Goal: Transaction & Acquisition: Book appointment/travel/reservation

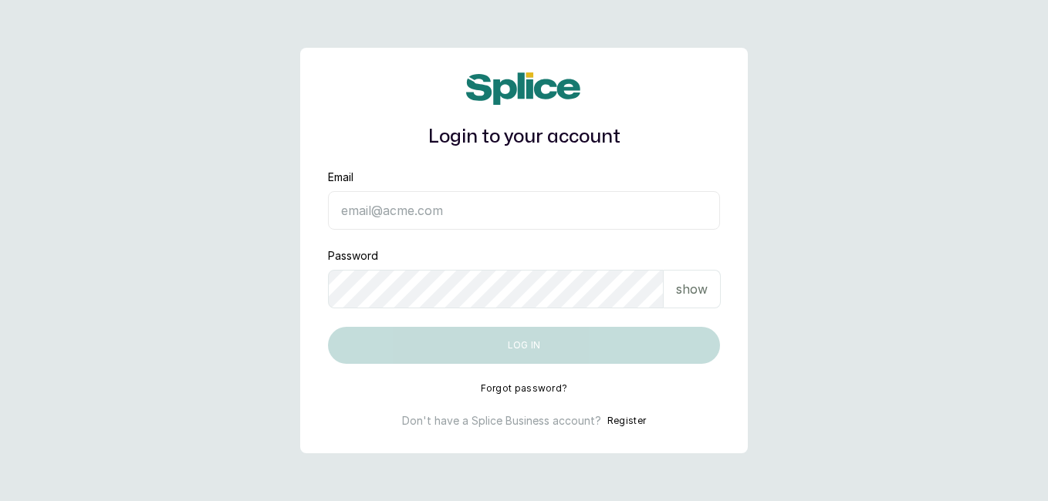
type input "Haircourtph@gmail.com"
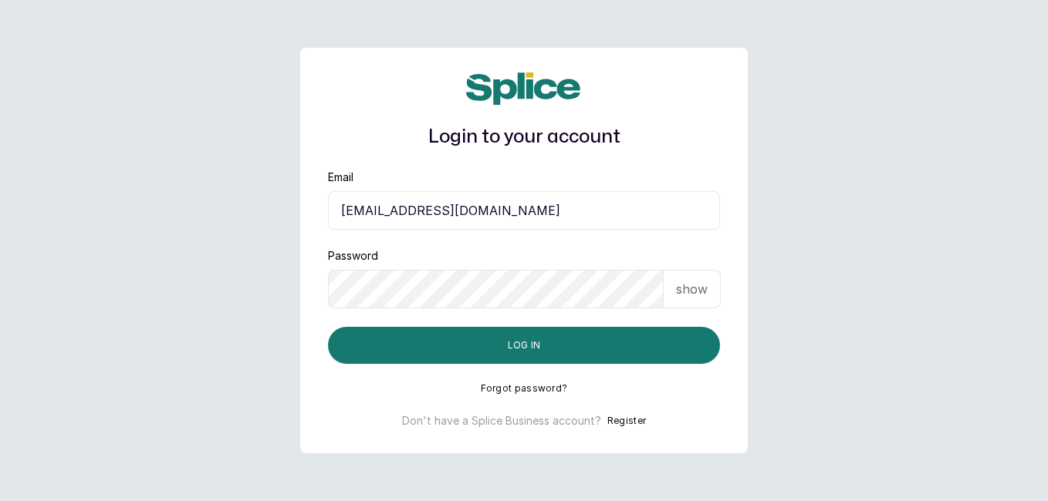
click at [637, 349] on button "Log in" at bounding box center [524, 345] width 392 height 37
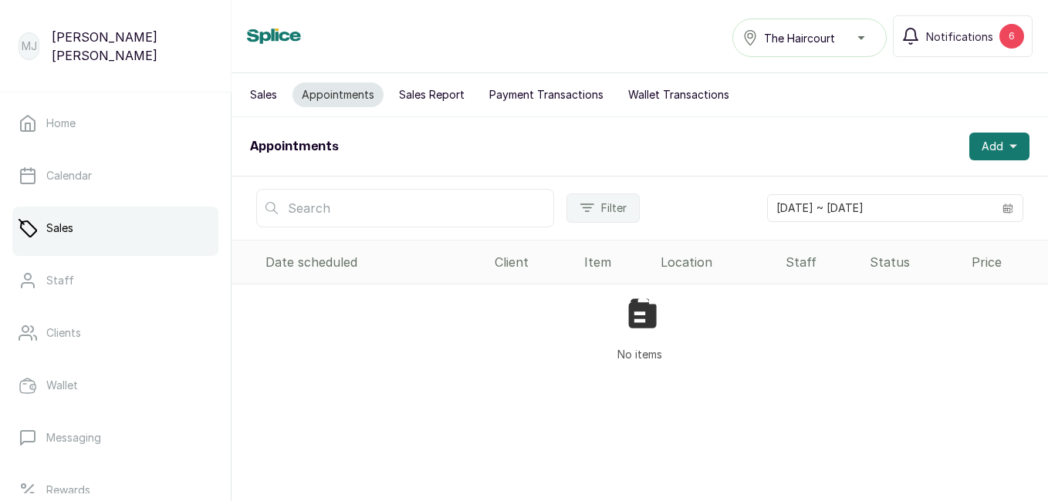
click at [986, 140] on span "Add" at bounding box center [992, 146] width 22 height 15
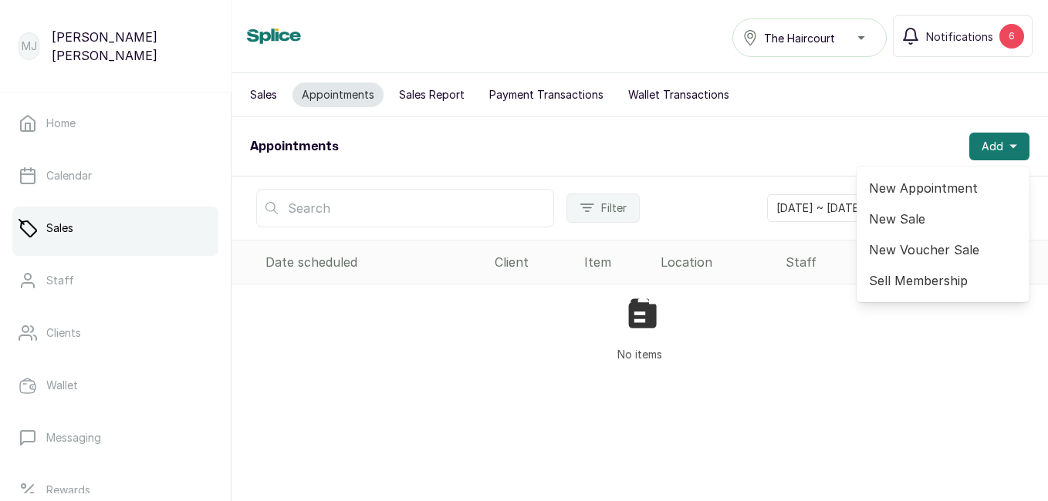
click at [916, 191] on span "New Appointment" at bounding box center [943, 188] width 148 height 19
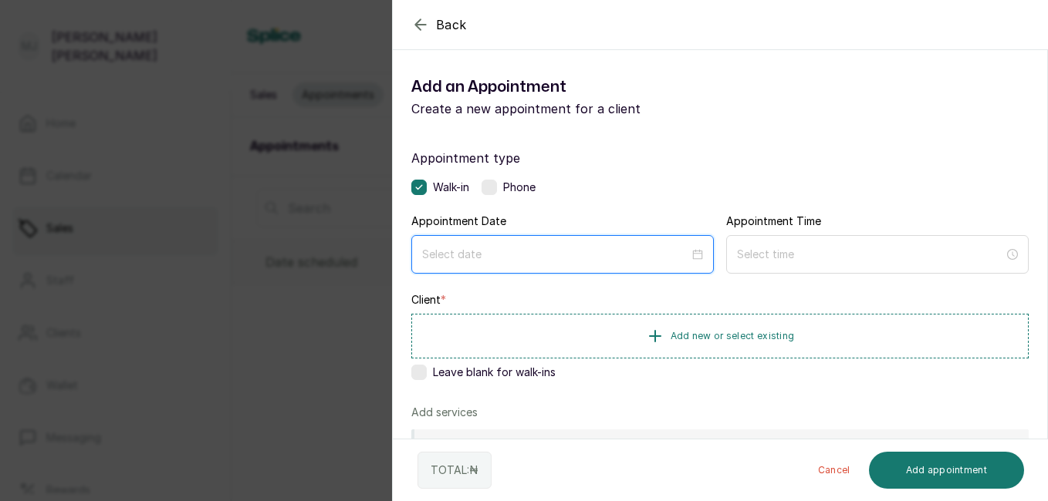
click at [556, 260] on input at bounding box center [555, 254] width 267 height 17
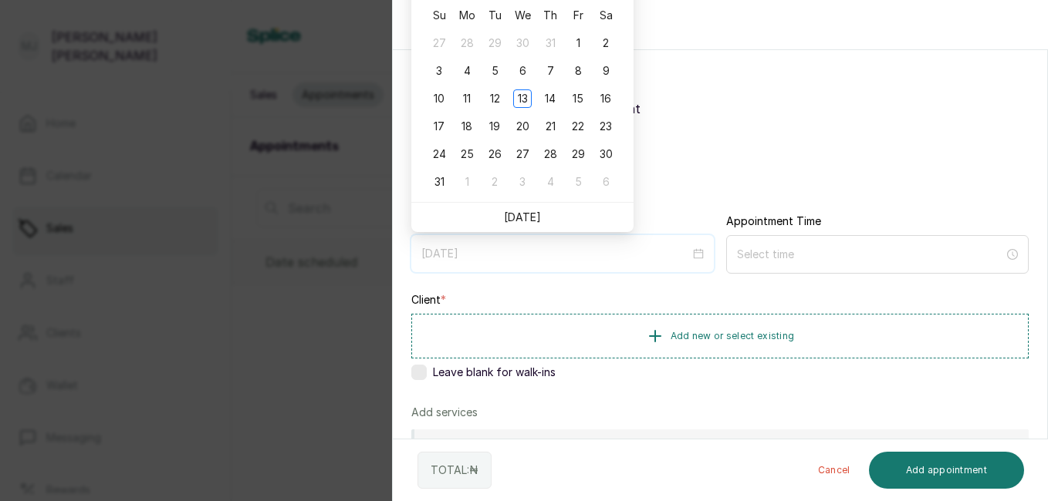
type input "2025/09/04"
click at [515, 226] on li "Today" at bounding box center [522, 217] width 37 height 29
click at [525, 219] on link "Today" at bounding box center [522, 217] width 37 height 13
type input "2025/08/13"
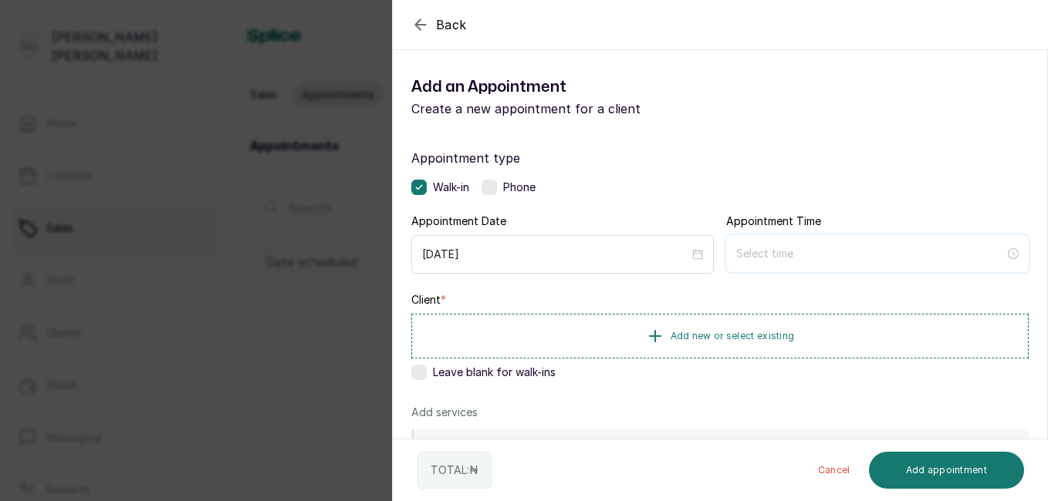
click at [751, 257] on input at bounding box center [870, 253] width 268 height 17
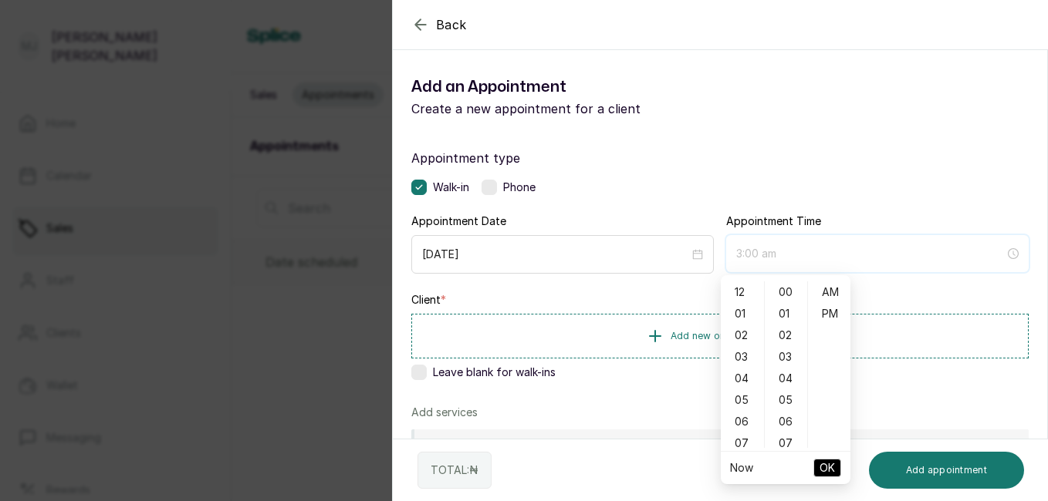
type input "4:00 am"
type input "12:05 am"
type input "4:00 am"
type input "12:02 am"
type input "3:00 am"
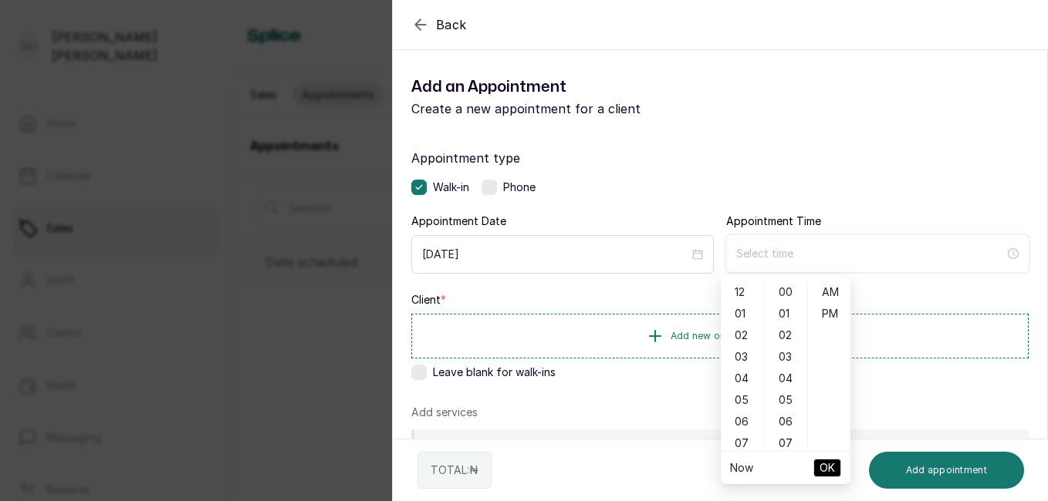
type input "4:00 am"
type input "6:00 am"
type input "5:00 am"
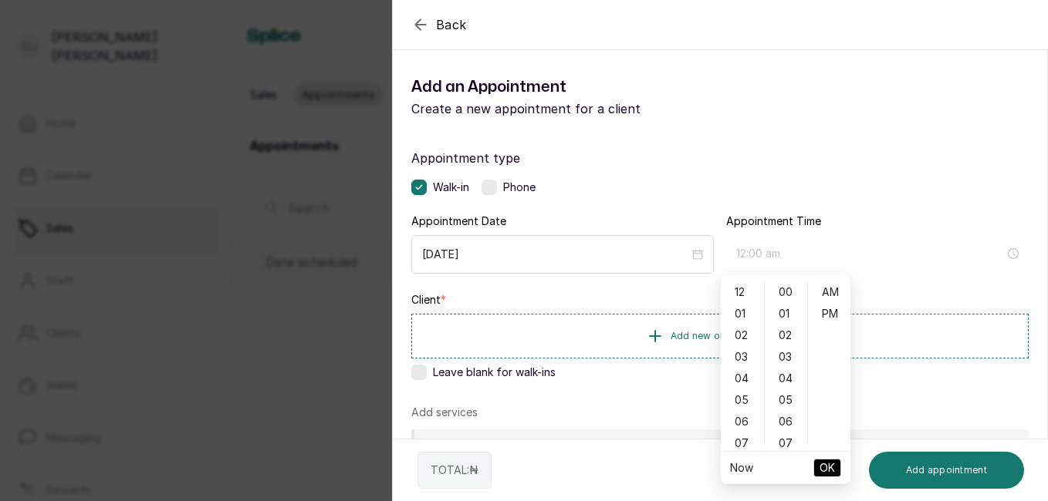
click at [740, 288] on div "12" at bounding box center [742, 293] width 37 height 22
click at [790, 403] on div "05" at bounding box center [786, 401] width 37 height 22
click at [822, 313] on div "PM" at bounding box center [829, 314] width 37 height 22
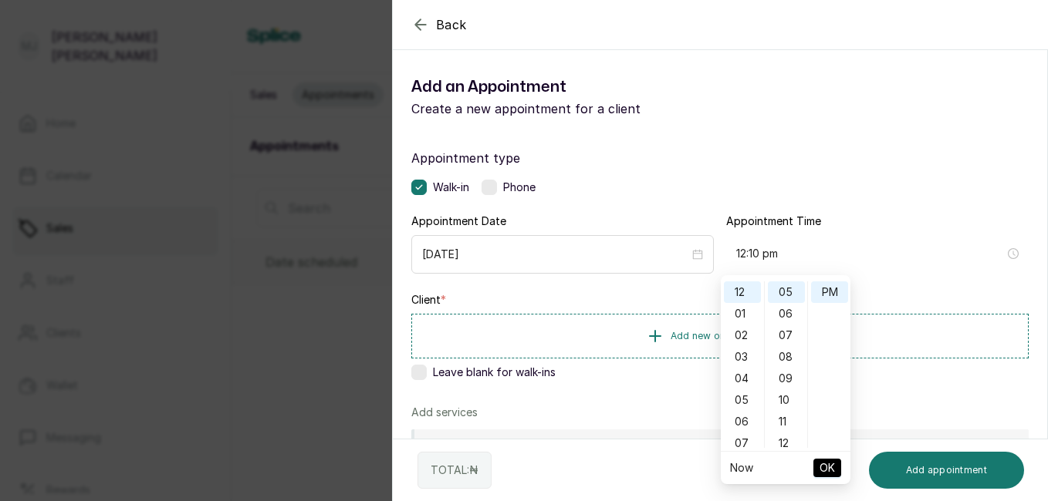
type input "12:05 pm"
click at [823, 464] on span "OK" at bounding box center [826, 468] width 15 height 29
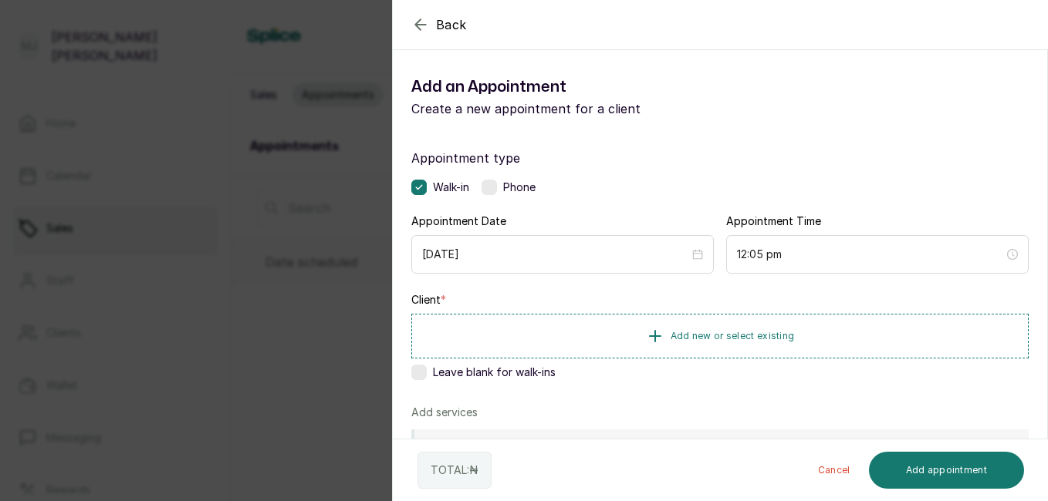
click at [721, 334] on span "Add new or select existing" at bounding box center [732, 336] width 124 height 12
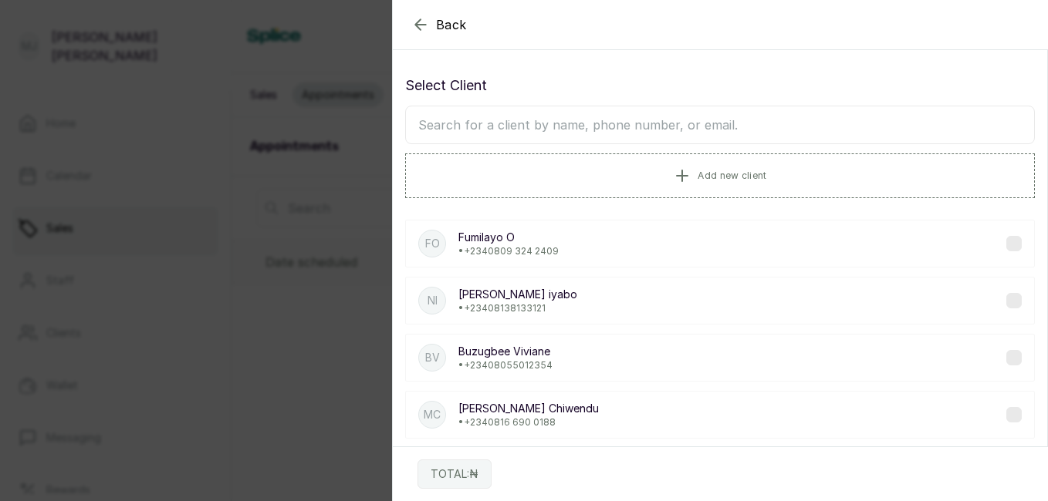
click at [712, 174] on span "Add new client" at bounding box center [731, 176] width 69 height 12
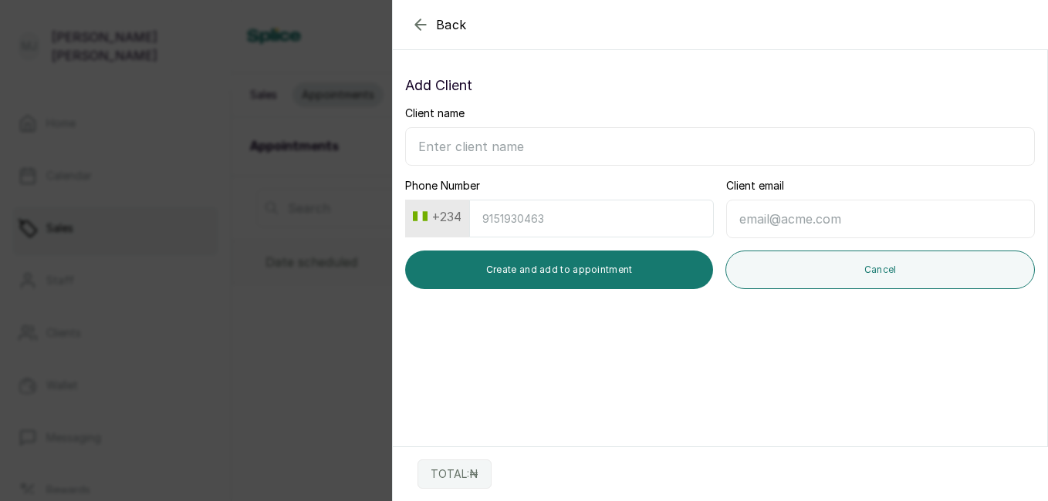
click at [422, 30] on icon "button" at bounding box center [420, 24] width 19 height 19
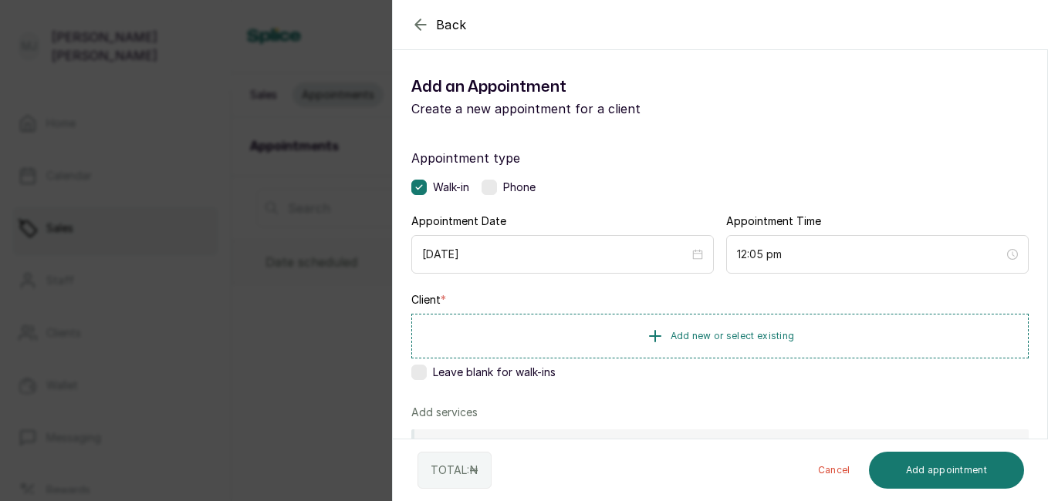
click at [740, 328] on button "Add new or select existing" at bounding box center [719, 336] width 617 height 45
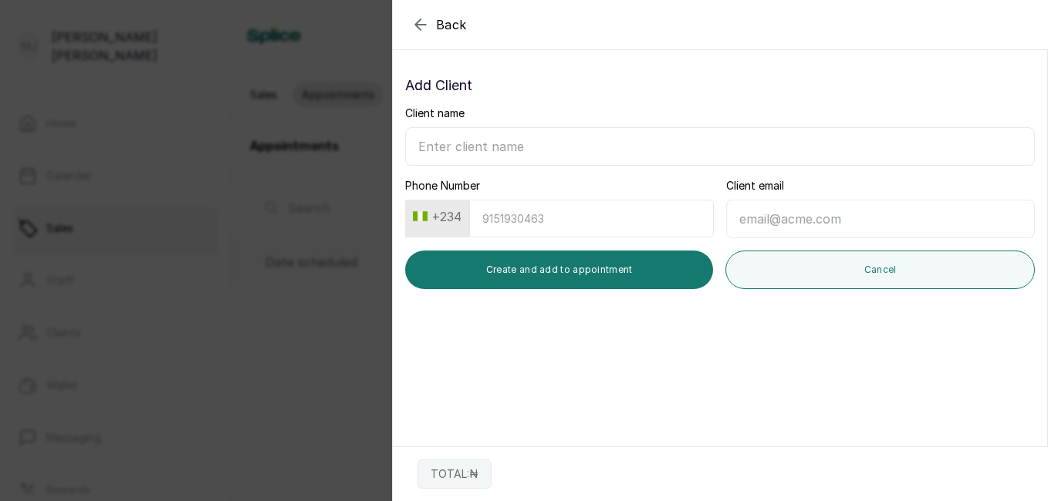
click at [415, 21] on icon "button" at bounding box center [420, 24] width 19 height 19
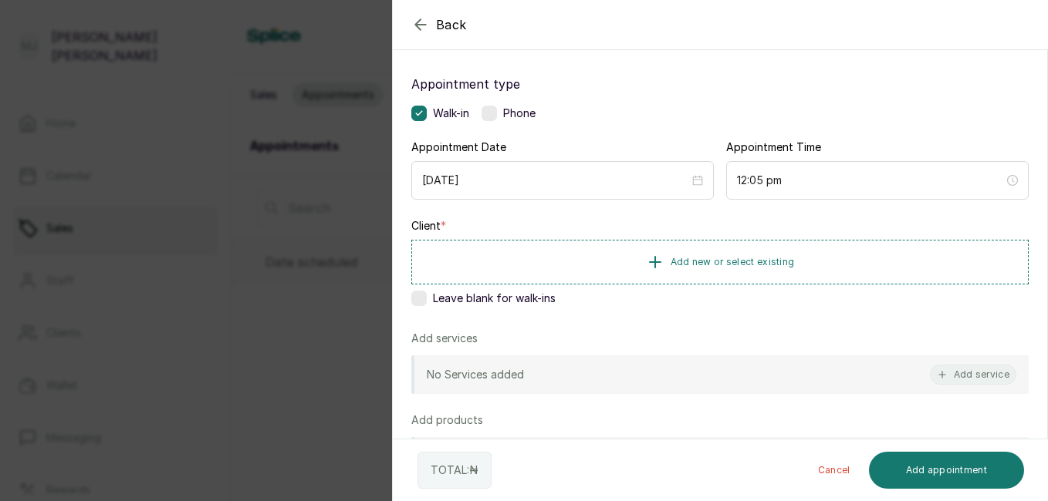
scroll to position [96, 0]
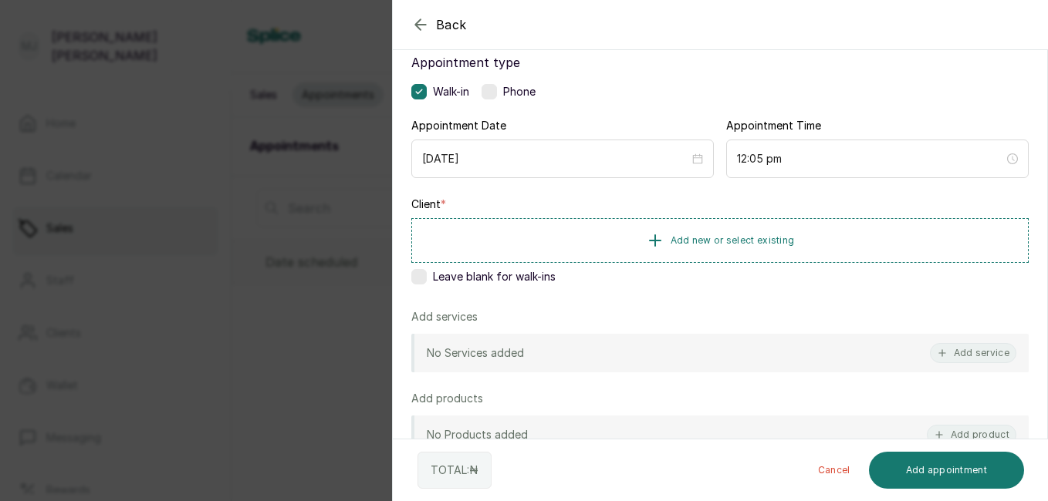
click at [971, 357] on button "Add service" at bounding box center [973, 353] width 86 height 20
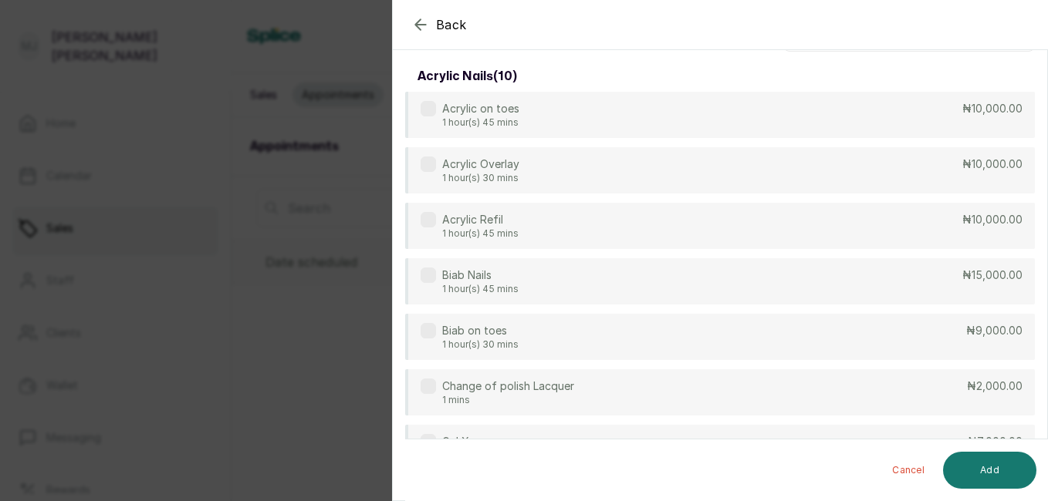
scroll to position [0, 0]
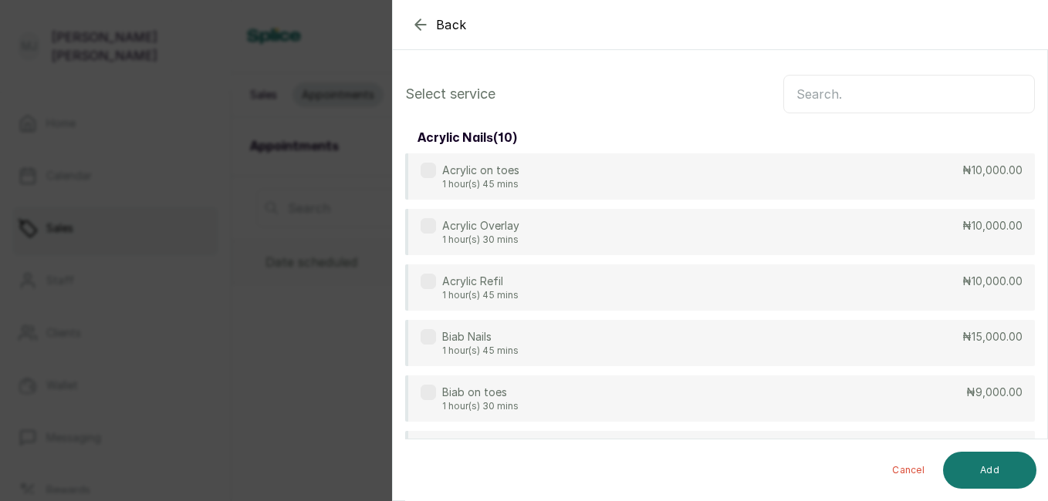
click at [909, 94] on input "text" at bounding box center [909, 94] width 252 height 39
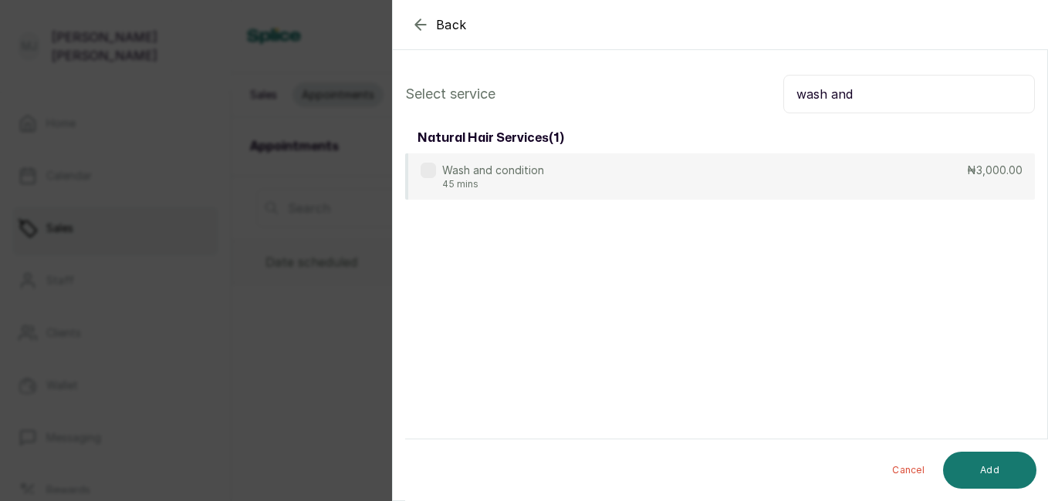
type input "wash and"
click at [758, 177] on div "Wash and condition 45 mins ₦3,000.00" at bounding box center [720, 177] width 630 height 46
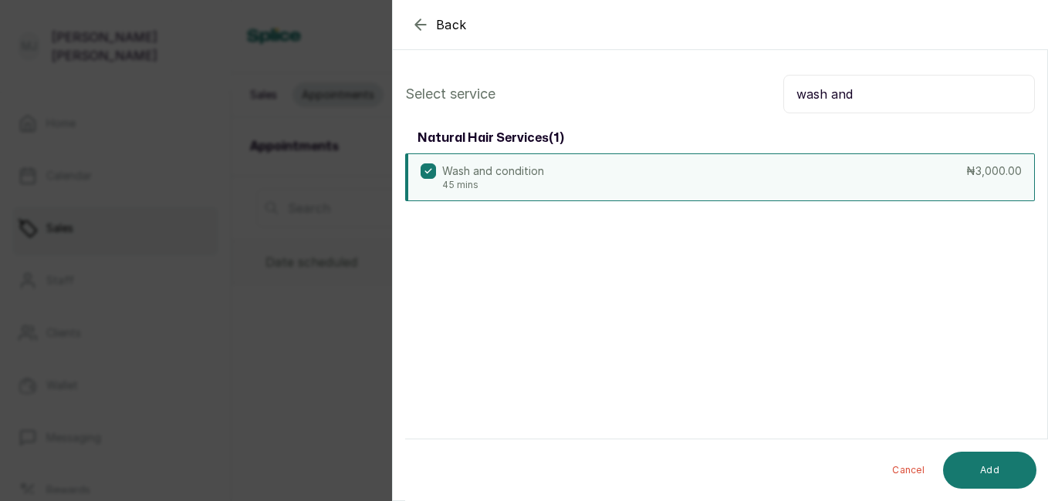
click at [974, 465] on button "Add" at bounding box center [989, 470] width 93 height 37
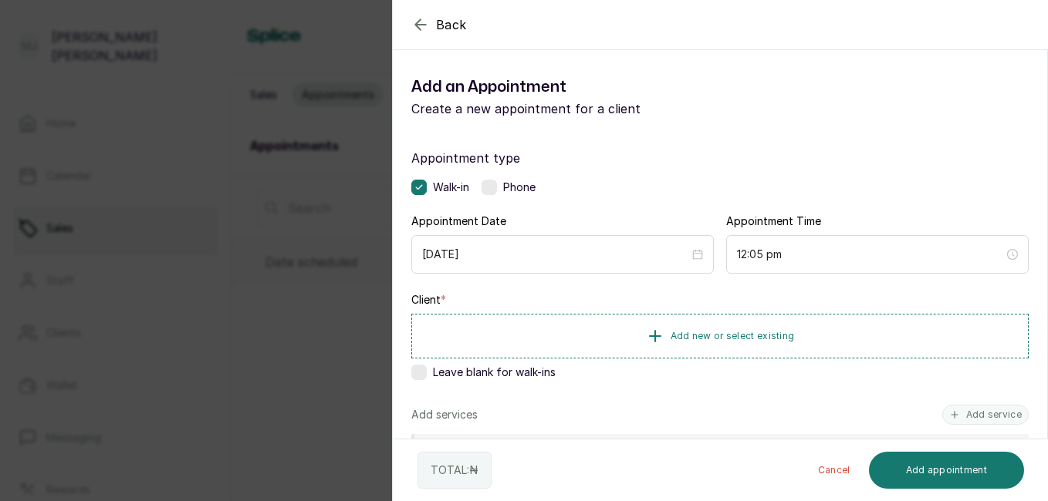
click at [702, 338] on span "Add new or select existing" at bounding box center [732, 336] width 124 height 12
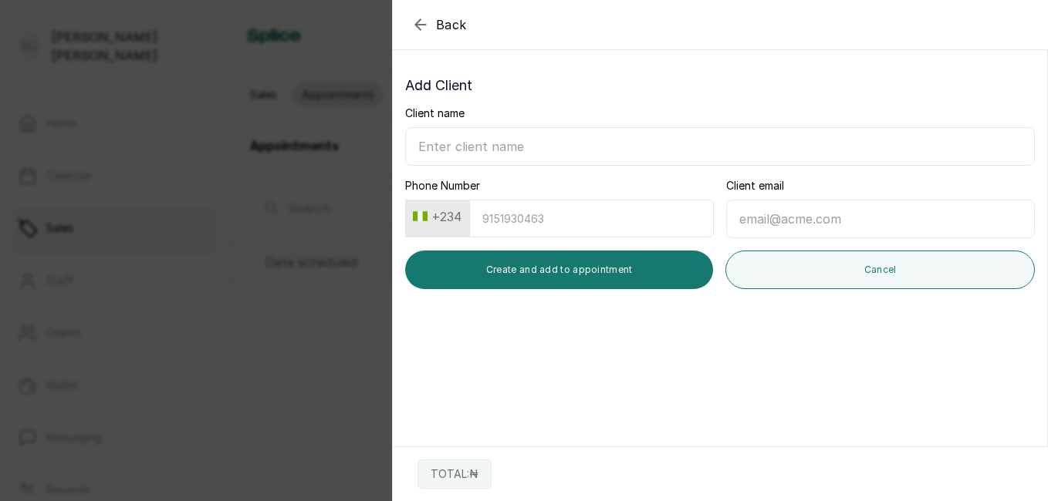
click at [643, 148] on input "Client name" at bounding box center [720, 146] width 630 height 39
type input "e"
click at [420, 22] on icon "button" at bounding box center [420, 24] width 19 height 19
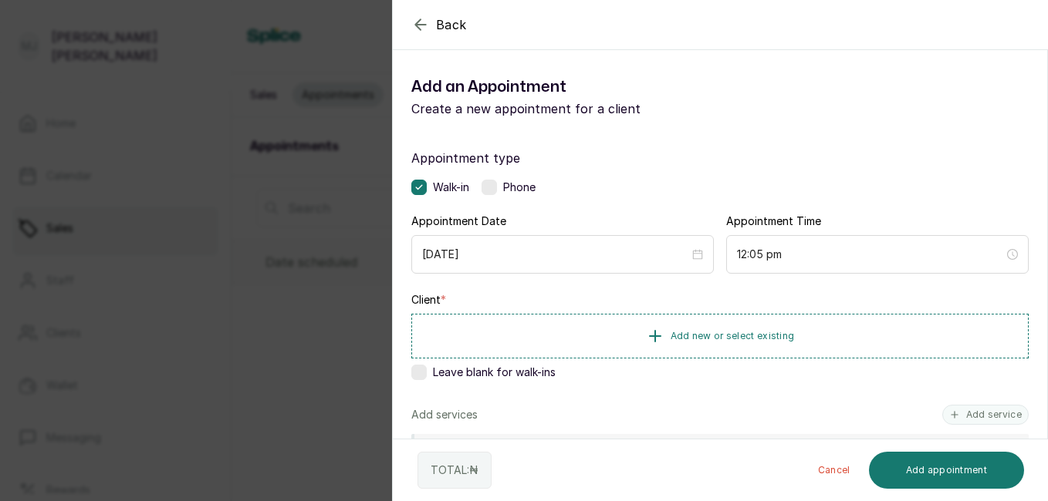
click at [751, 336] on span "Add new or select existing" at bounding box center [732, 336] width 124 height 12
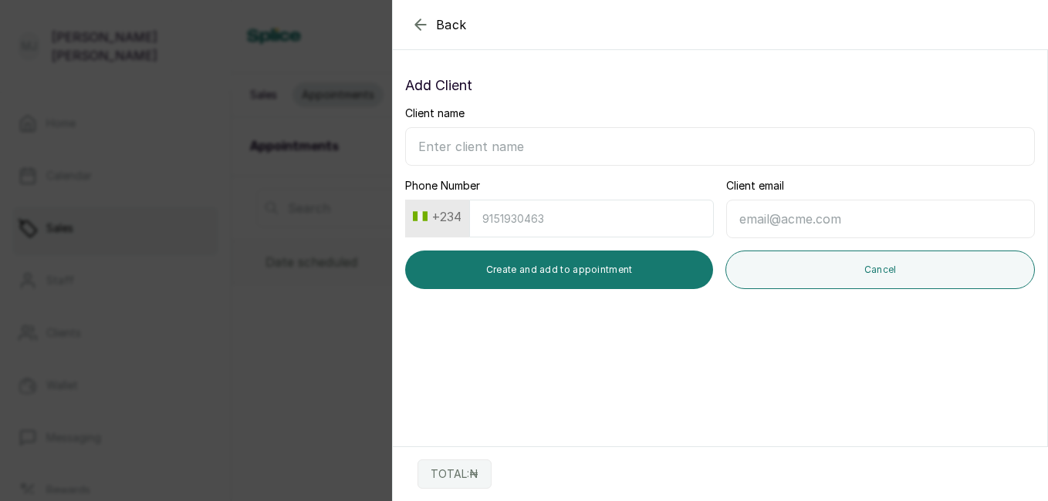
click at [417, 23] on icon "button" at bounding box center [420, 24] width 10 height 10
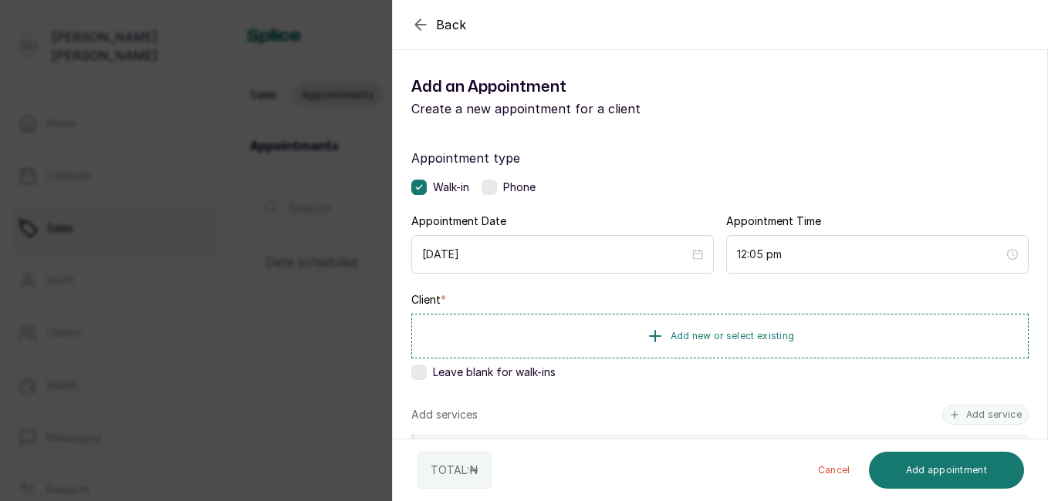
click at [414, 22] on icon "button" at bounding box center [420, 24] width 19 height 19
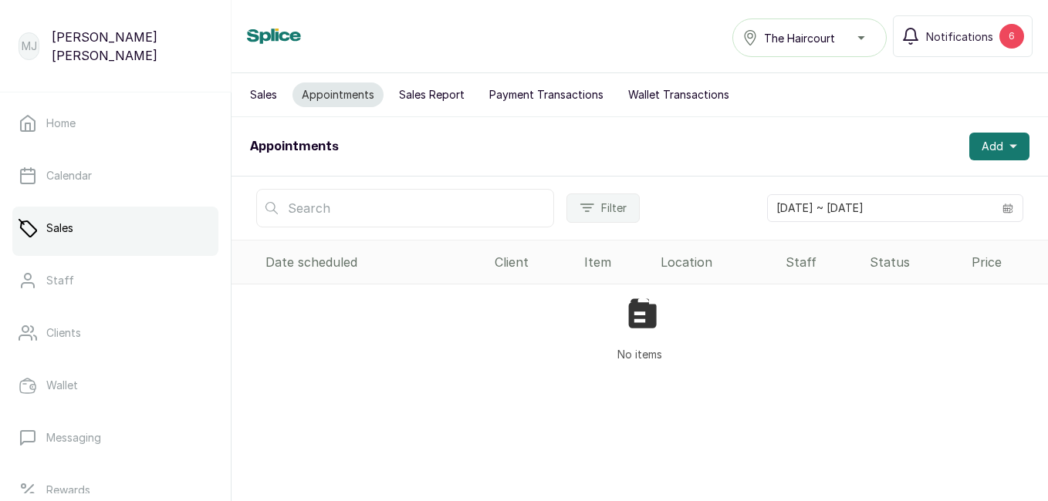
click at [991, 150] on span "Add" at bounding box center [992, 146] width 22 height 15
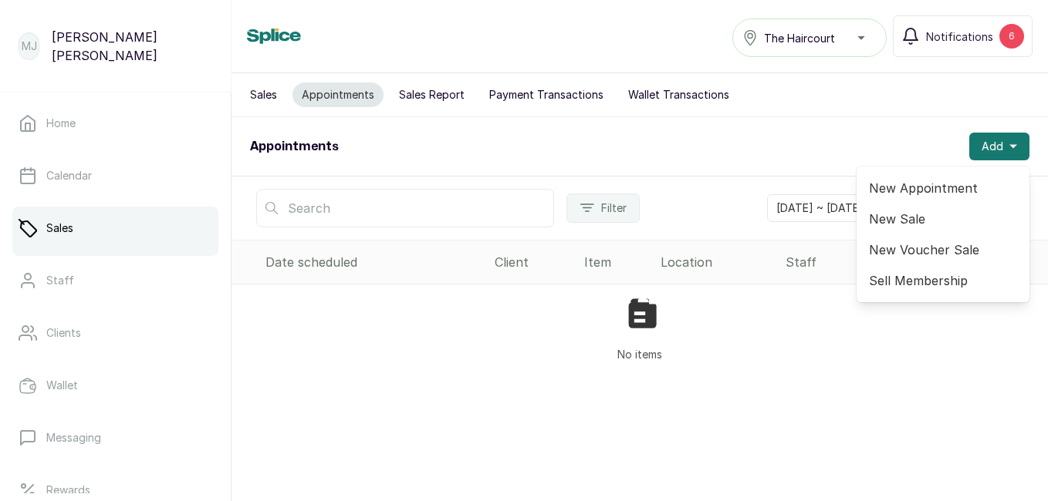
click at [940, 191] on span "New Appointment" at bounding box center [943, 188] width 148 height 19
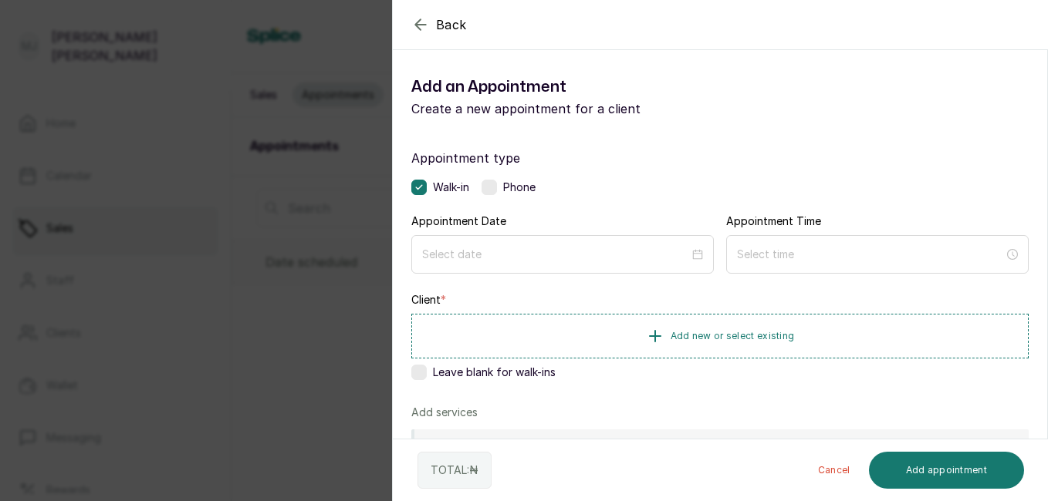
click at [742, 343] on button "Add new or select existing" at bounding box center [719, 336] width 617 height 45
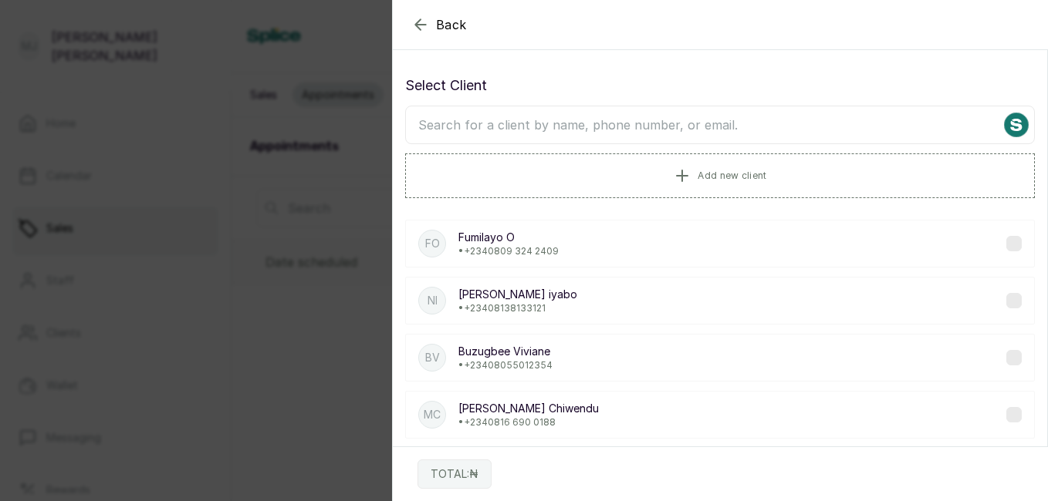
click at [590, 121] on input "text" at bounding box center [720, 125] width 630 height 39
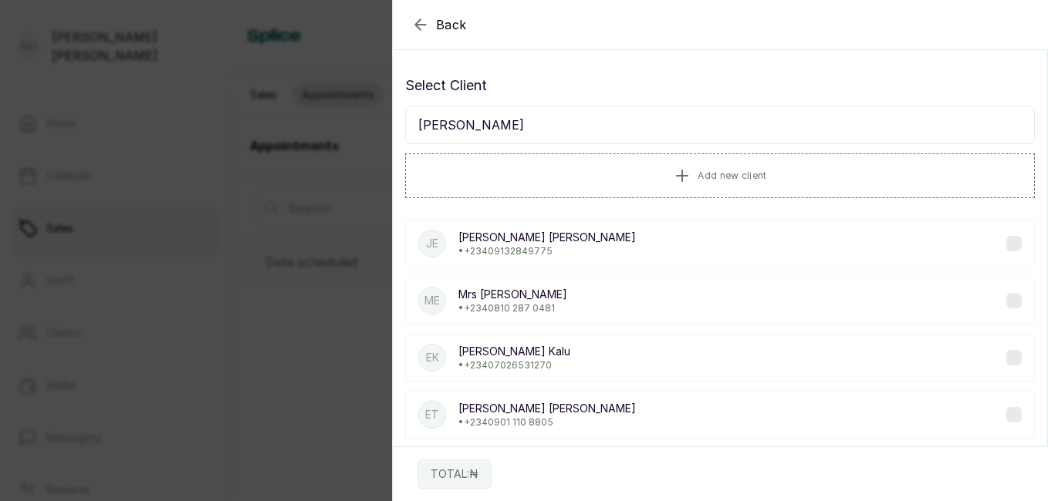
type input "esther"
click at [565, 419] on div "ET Esther Tami Godsin • +234 0901 110 8805" at bounding box center [720, 415] width 630 height 48
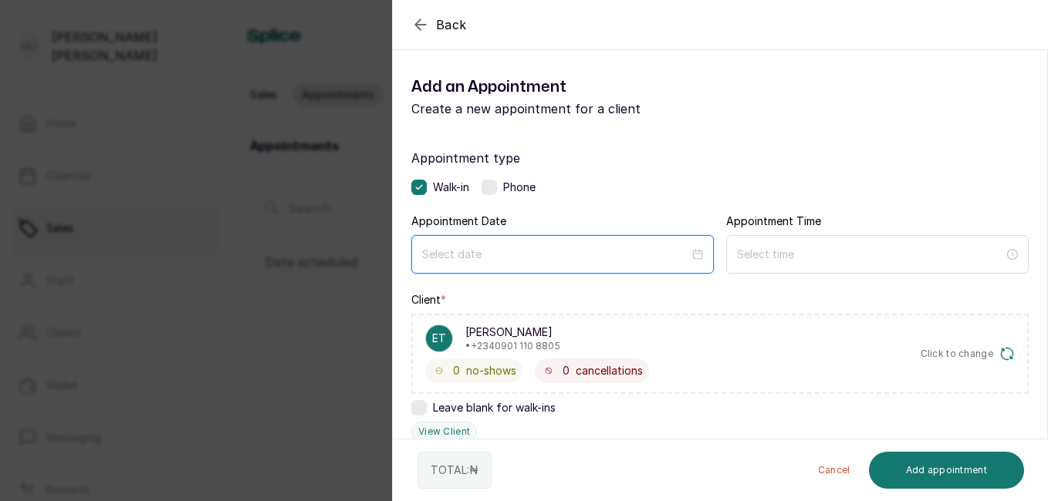
click at [548, 256] on input at bounding box center [555, 254] width 267 height 17
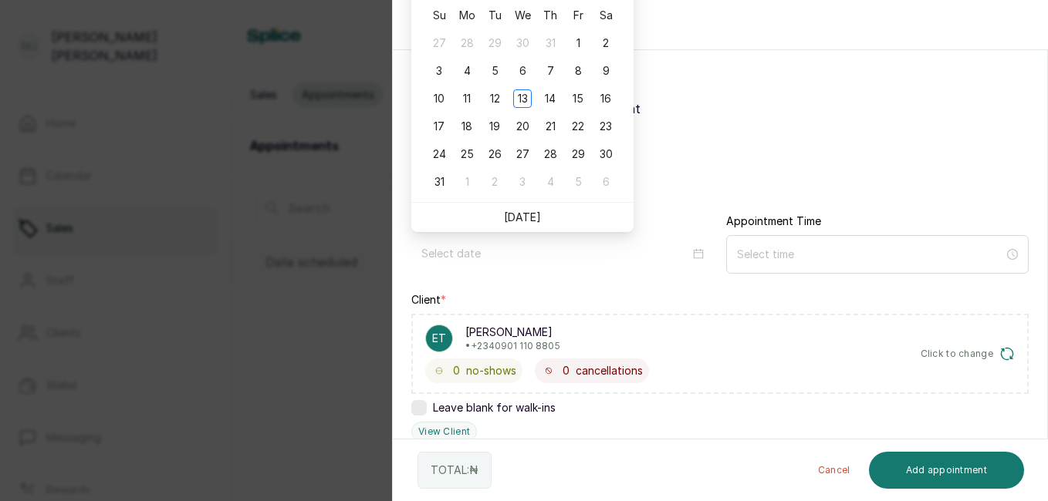
click at [522, 224] on li "Today" at bounding box center [522, 217] width 37 height 29
click at [523, 218] on link "Today" at bounding box center [522, 217] width 37 height 13
type input "2025/08/13"
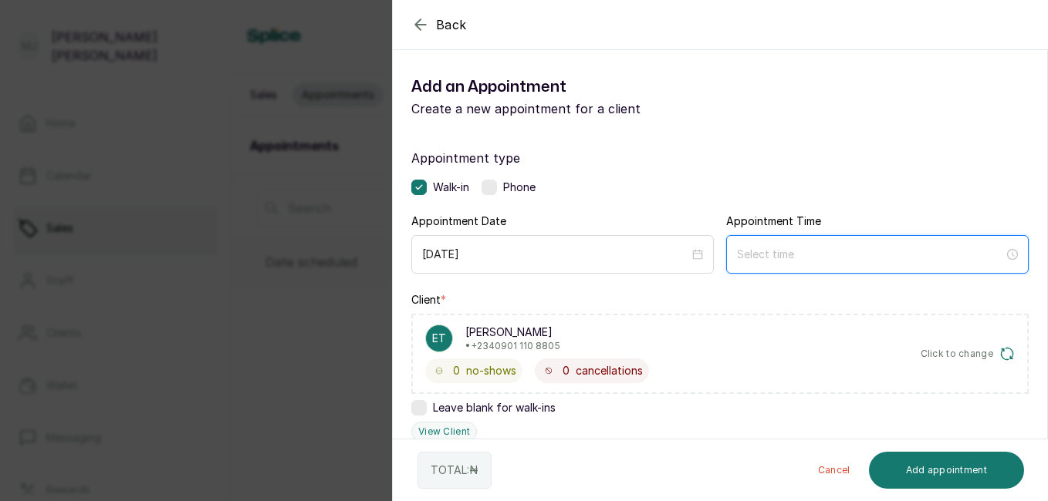
click at [773, 258] on input at bounding box center [870, 254] width 267 height 17
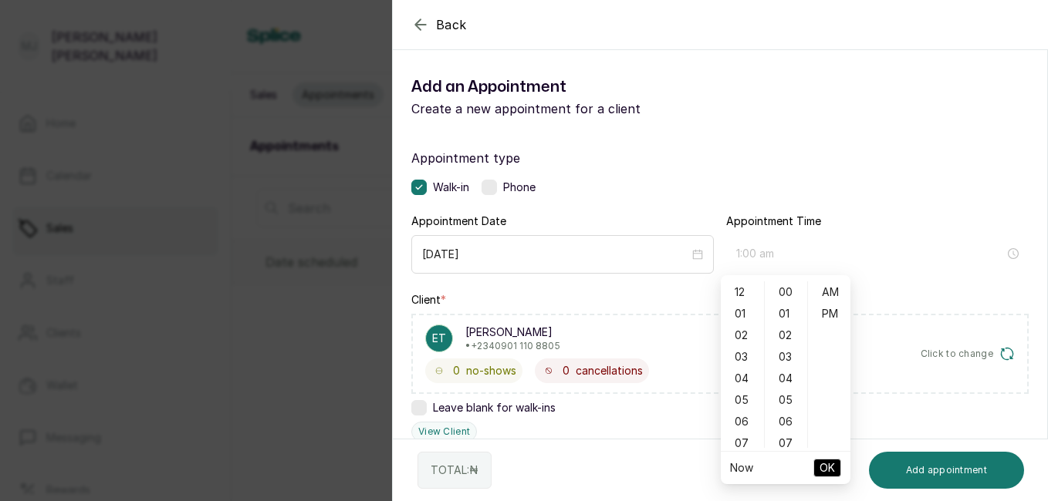
click at [743, 313] on div "01" at bounding box center [742, 314] width 37 height 22
click at [743, 292] on div "12" at bounding box center [742, 293] width 37 height 22
click at [784, 334] on div "02" at bounding box center [786, 336] width 37 height 22
type input "12:02 pm"
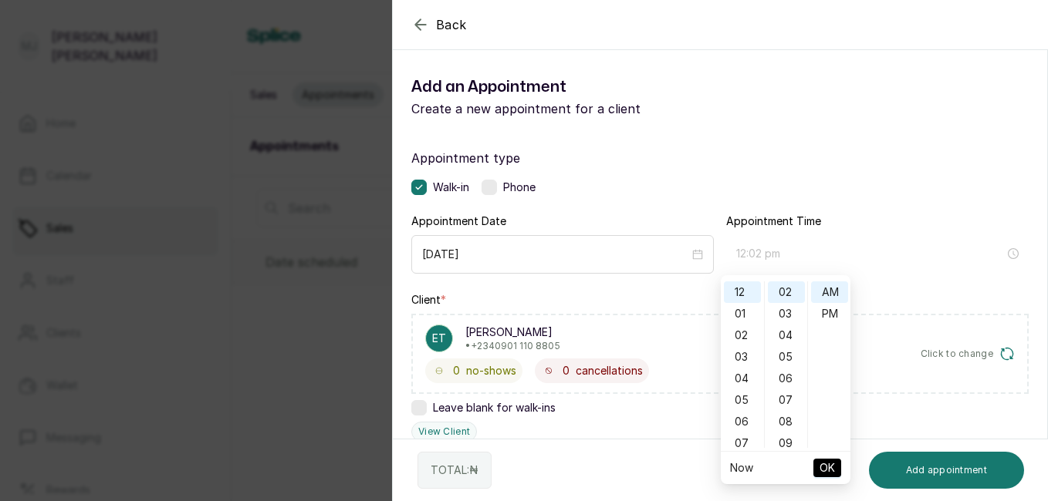
click at [826, 319] on div "PM" at bounding box center [829, 314] width 37 height 22
click at [826, 468] on span "OK" at bounding box center [826, 468] width 15 height 29
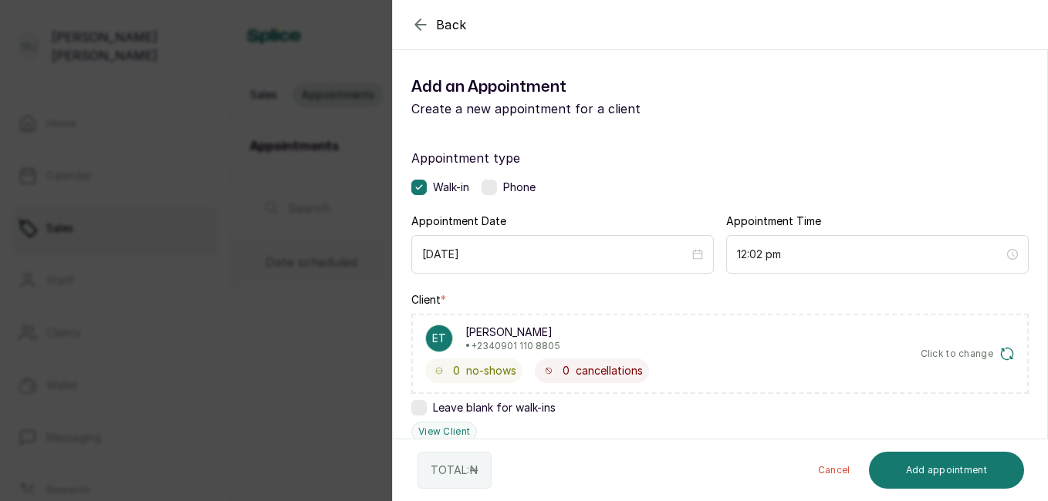
scroll to position [372, 0]
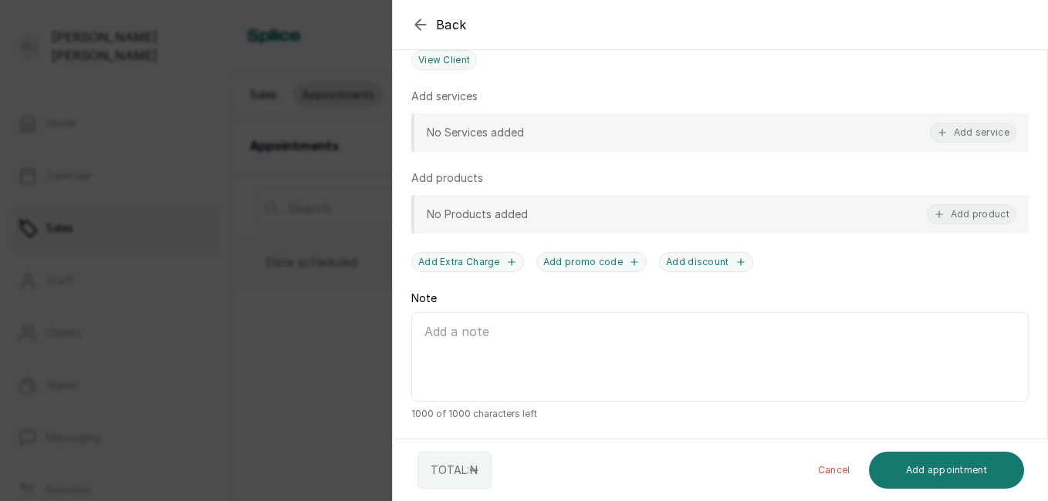
click at [969, 139] on button "Add service" at bounding box center [973, 133] width 86 height 20
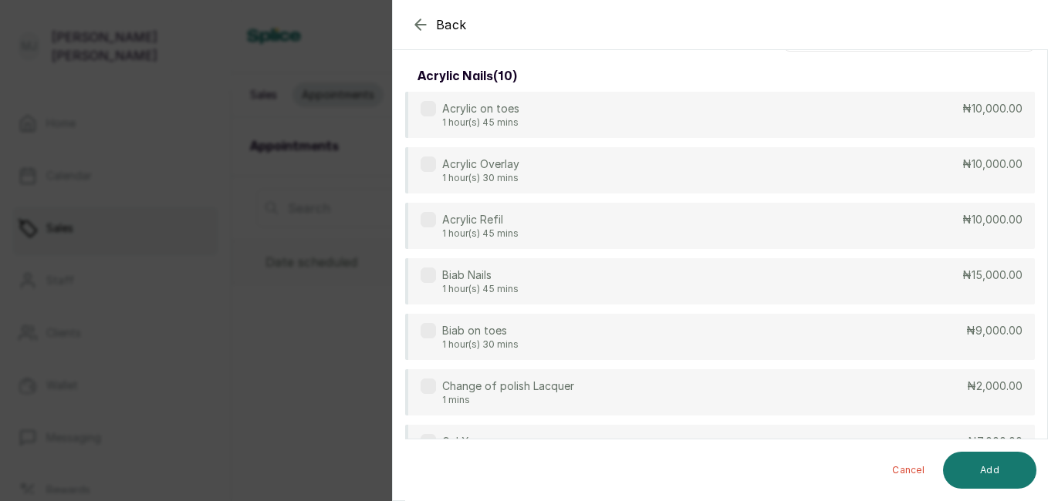
scroll to position [0, 0]
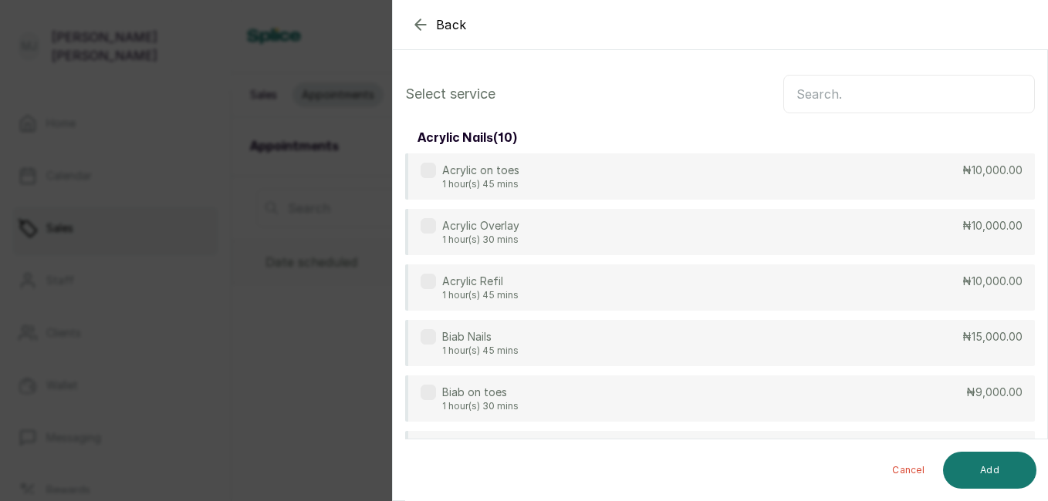
click at [963, 100] on input "text" at bounding box center [909, 94] width 252 height 39
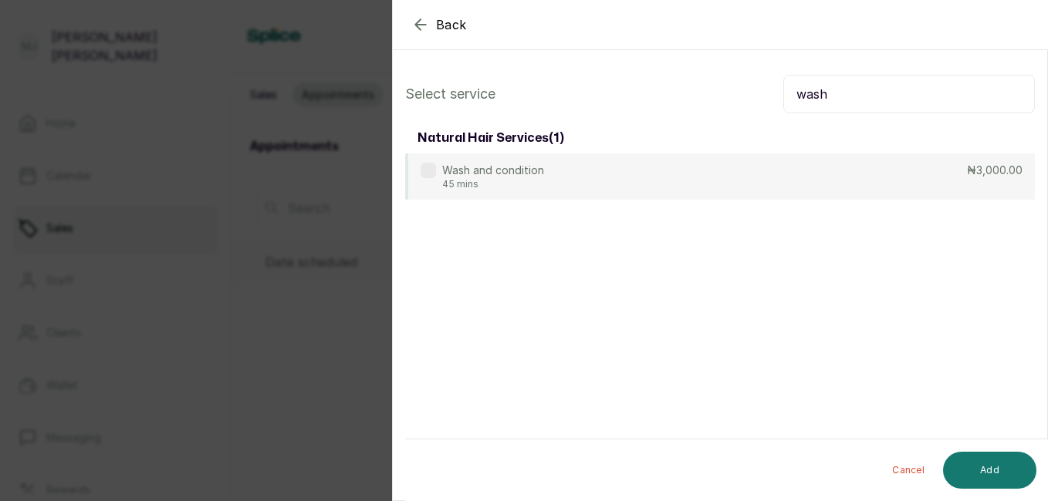
type input "wash"
click at [807, 181] on div "Wash and condition 45 mins ₦3,000.00" at bounding box center [720, 177] width 630 height 46
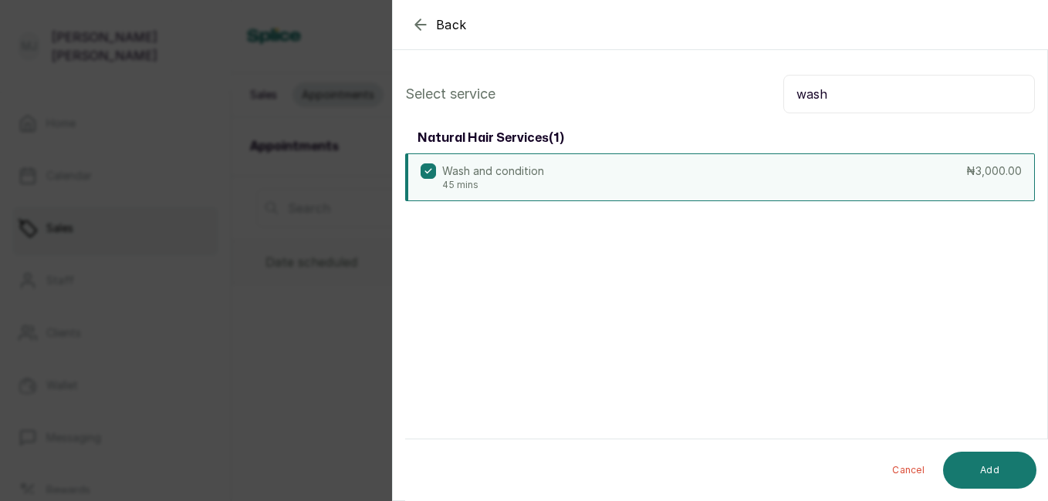
click at [993, 476] on button "Add" at bounding box center [989, 470] width 93 height 37
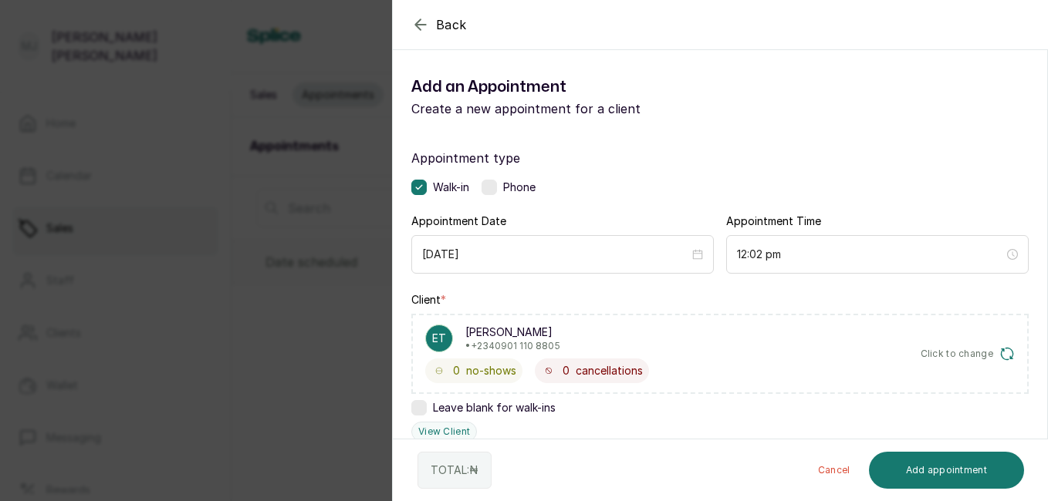
scroll to position [424, 0]
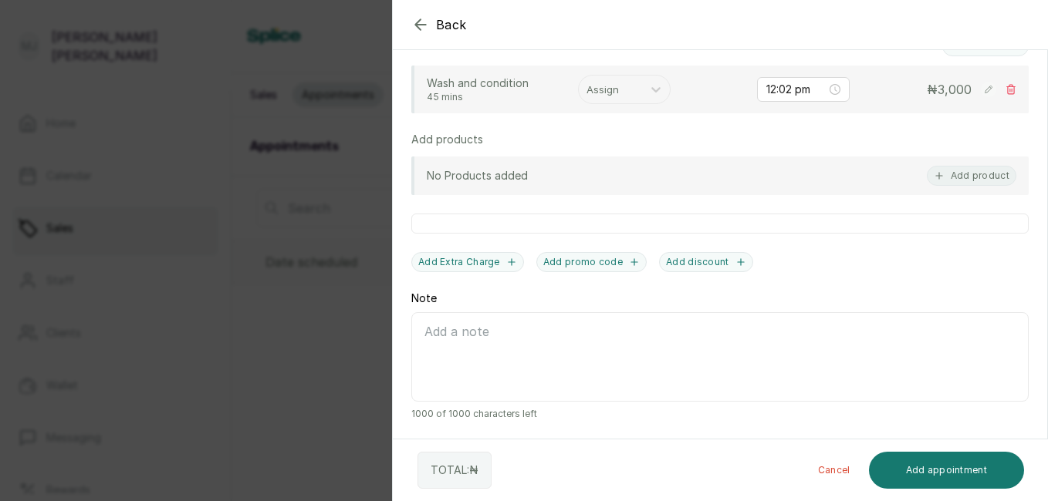
click at [599, 89] on div at bounding box center [610, 89] width 48 height 20
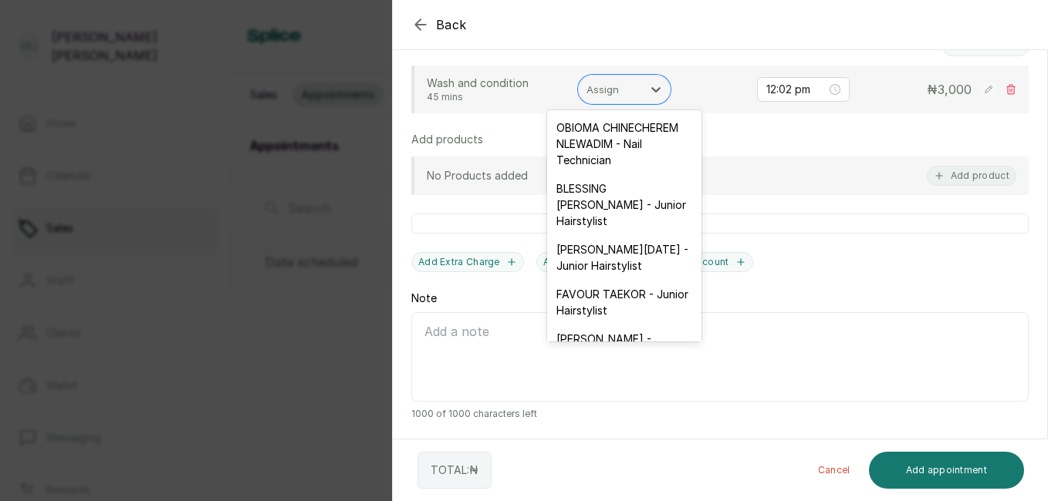
click at [588, 275] on div "ESTHER PHILIP SUNDAY - Junior Hairstylist" at bounding box center [624, 257] width 154 height 45
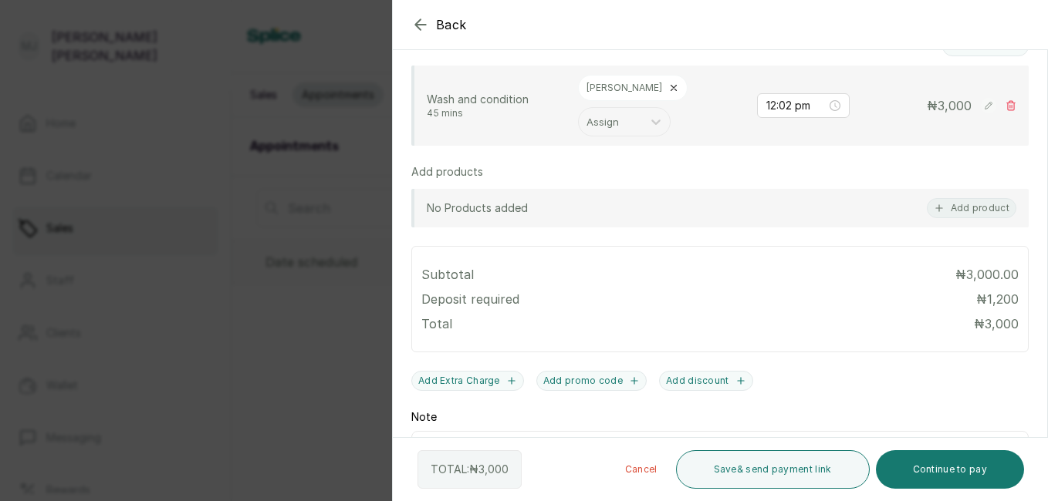
click at [957, 468] on button "Continue to pay" at bounding box center [950, 470] width 149 height 39
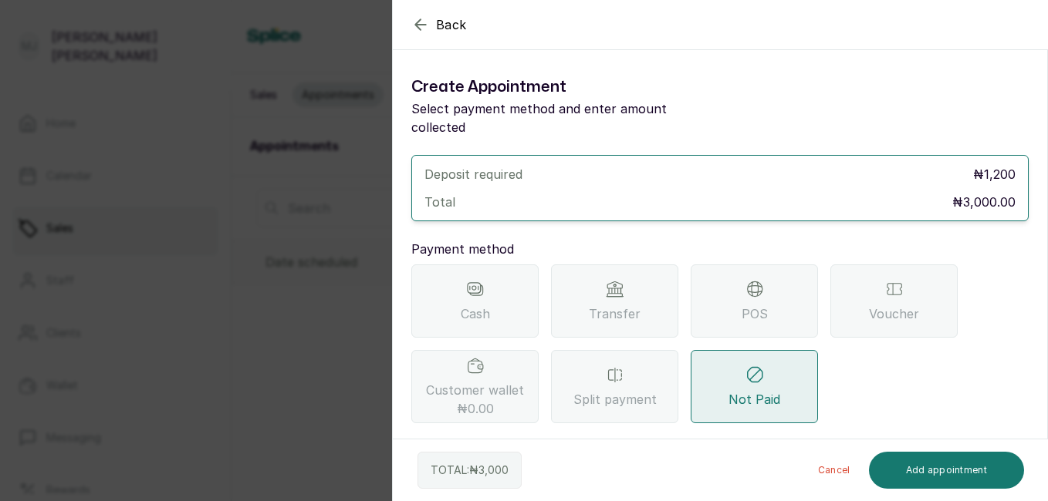
click at [611, 305] on span "Transfer" at bounding box center [615, 314] width 52 height 19
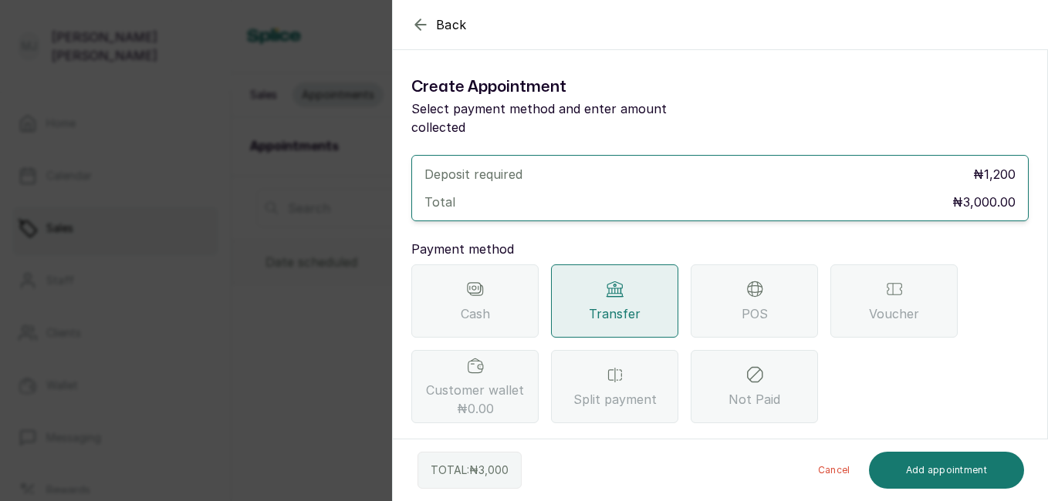
scroll to position [139, 0]
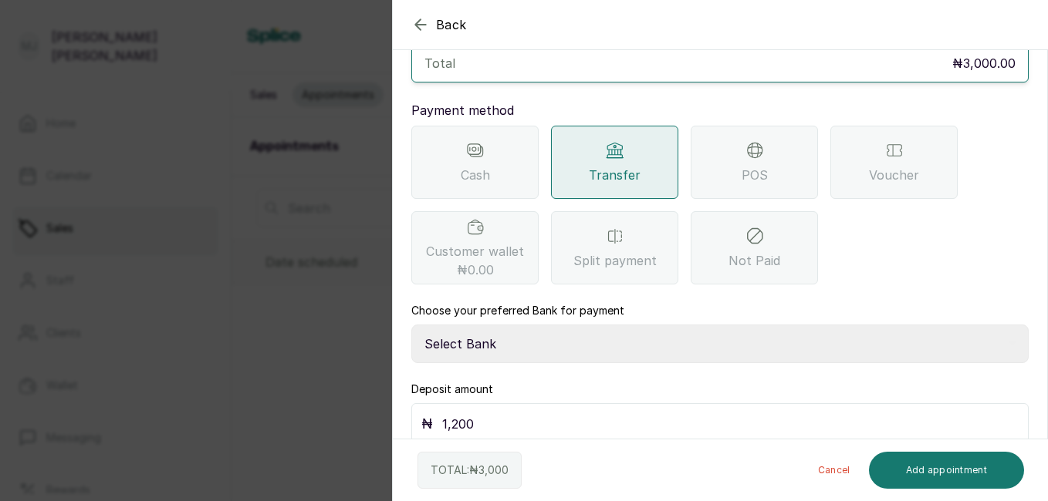
click at [788, 334] on select "Select Bank THE HAIR COURT Zenith Bank THE HAIR COURT Guaranty Trust Bank" at bounding box center [719, 344] width 617 height 39
select select "8093f8fd-914a-4246-9da3-7ae1719cd41e"
click at [411, 325] on select "Select Bank THE HAIR COURT Zenith Bank THE HAIR COURT Guaranty Trust Bank" at bounding box center [719, 344] width 617 height 39
click at [701, 414] on input "1,200" at bounding box center [730, 425] width 576 height 22
type input "1"
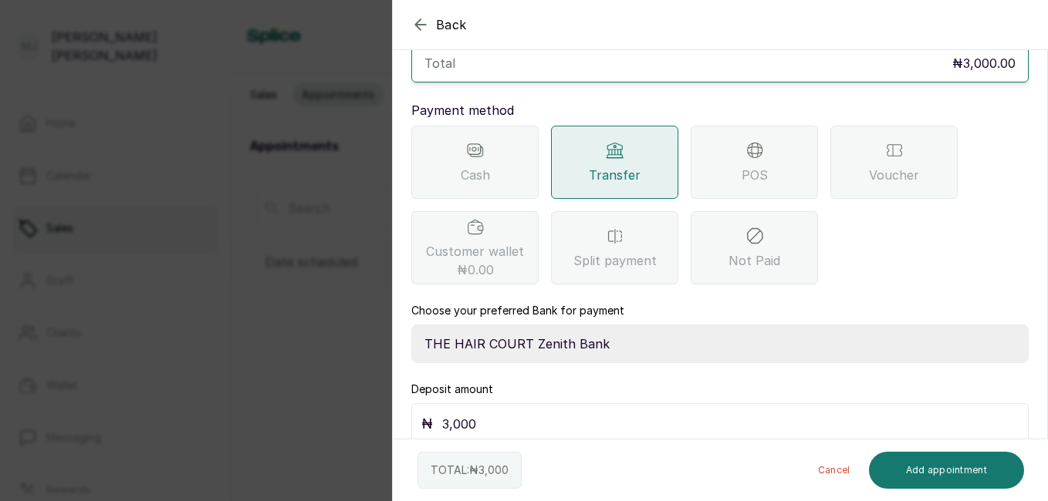
type input "3,000"
click at [932, 471] on button "Add appointment" at bounding box center [947, 470] width 156 height 37
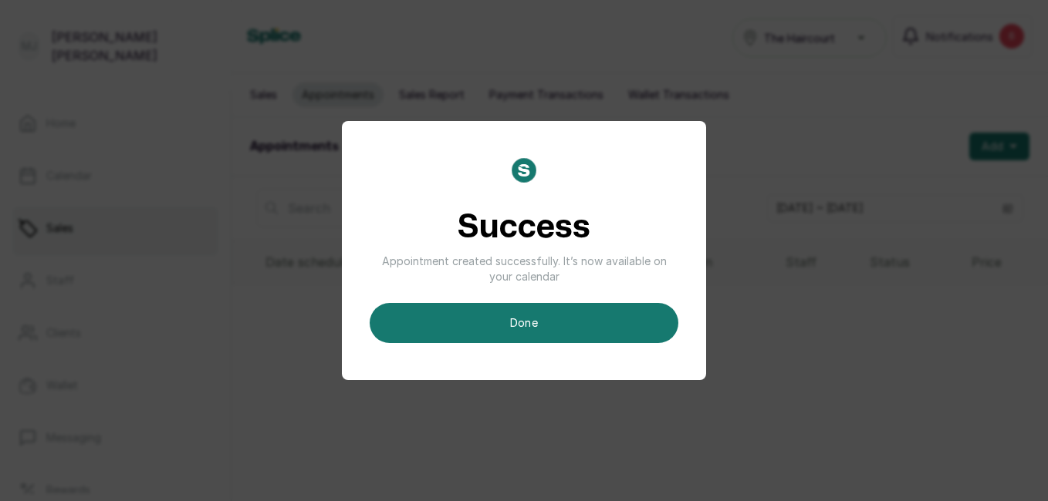
click at [583, 330] on button "done" at bounding box center [524, 323] width 309 height 40
